Goal: Information Seeking & Learning: Learn about a topic

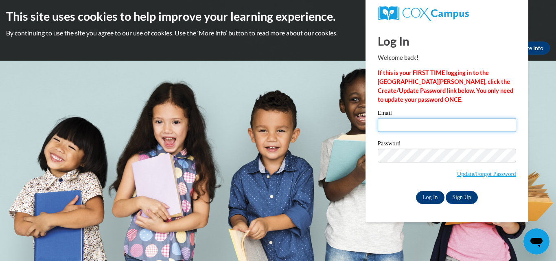
type input "[EMAIL_ADDRESS][DOMAIN_NAME]"
click at [435, 195] on input "Log In" at bounding box center [430, 197] width 29 height 13
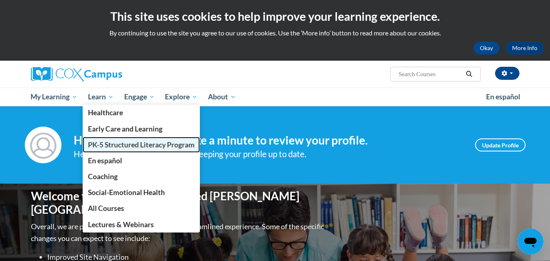
click at [114, 140] on span "PK-5 Structured Literacy Program" at bounding box center [141, 144] width 107 height 9
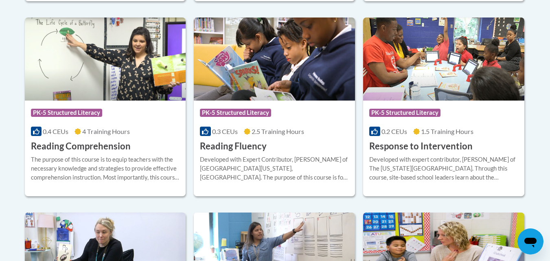
scroll to position [774, 0]
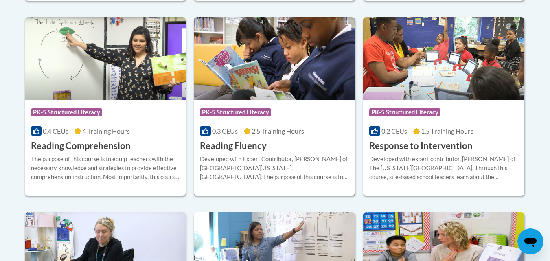
click at [235, 147] on h3 "Reading Fluency" at bounding box center [233, 146] width 67 height 13
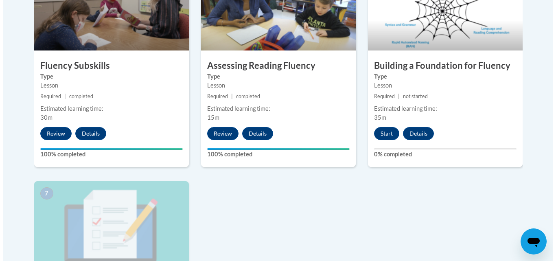
scroll to position [529, 0]
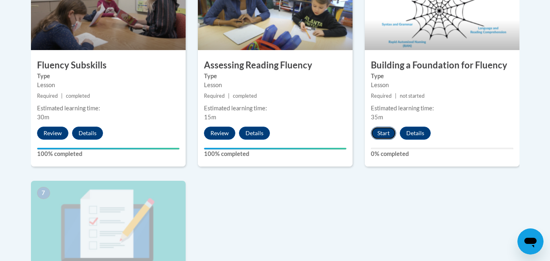
click at [378, 131] on button "Start" at bounding box center [383, 133] width 25 height 13
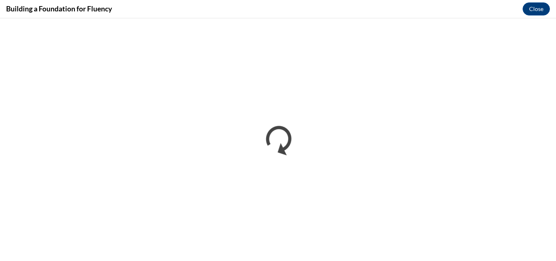
scroll to position [0, 0]
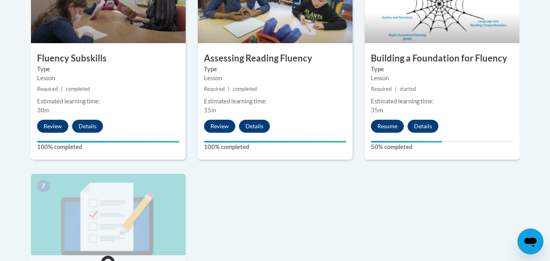
scroll to position [517, 0]
